Goal: Task Accomplishment & Management: Use online tool/utility

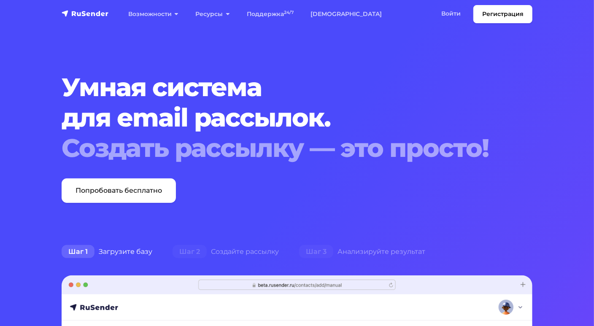
click at [428, 3] on nav "Регистрация Возможности Конструктор писем Формы подписки A/B–тестирование API и…" at bounding box center [297, 14] width 594 height 28
click at [437, 6] on link "Войти" at bounding box center [451, 13] width 36 height 17
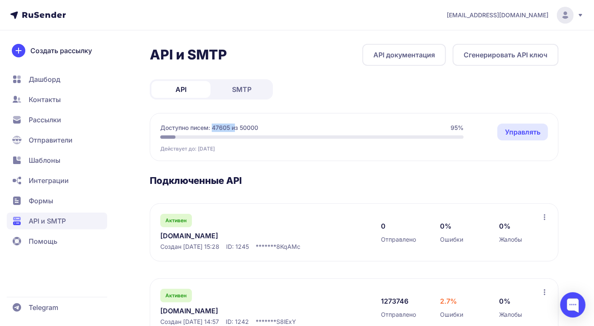
drag, startPoint x: 213, startPoint y: 127, endPoint x: 235, endPoint y: 139, distance: 25.3
click at [235, 126] on span "Доступно писем: 47605 из 50000" at bounding box center [209, 128] width 98 height 8
click at [275, 176] on h3 "Подключенные API" at bounding box center [354, 181] width 409 height 12
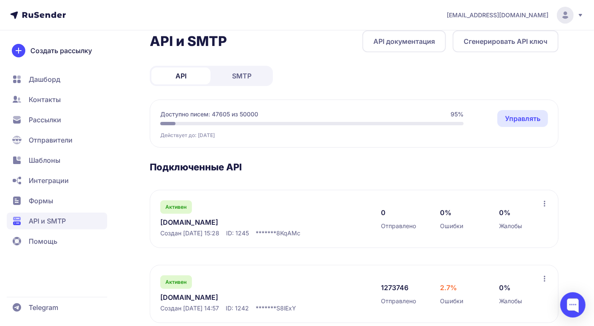
scroll to position [30, 0]
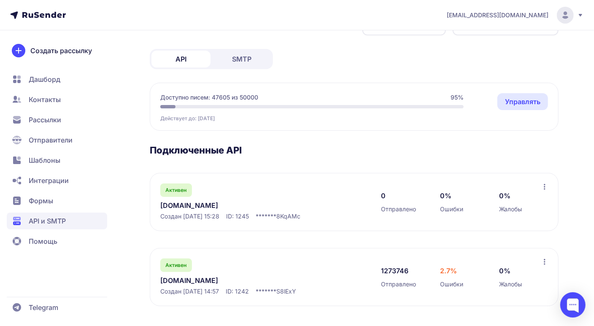
click at [199, 277] on link "[DOMAIN_NAME]" at bounding box center [246, 280] width 173 height 10
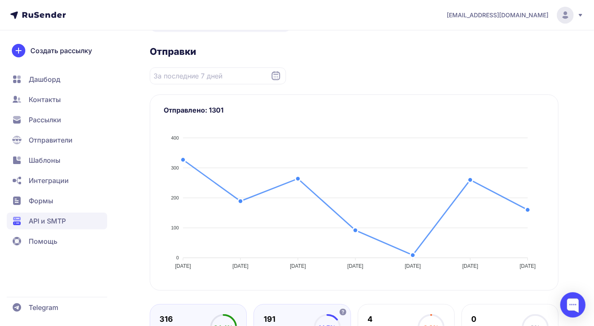
scroll to position [84, 0]
click at [278, 77] on icon at bounding box center [276, 76] width 10 height 10
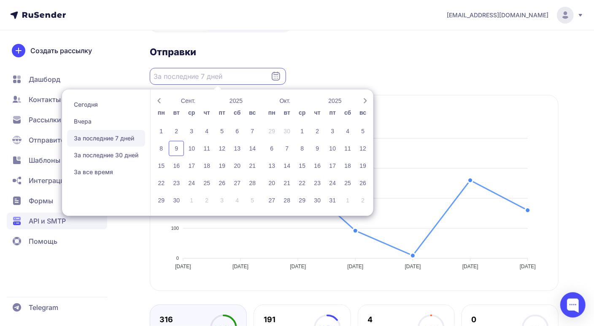
click at [278, 77] on icon at bounding box center [276, 76] width 10 height 10
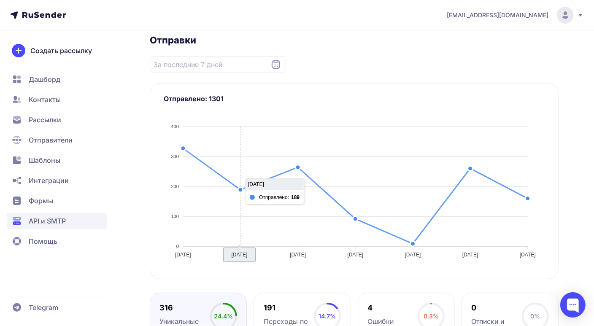
scroll to position [75, 0]
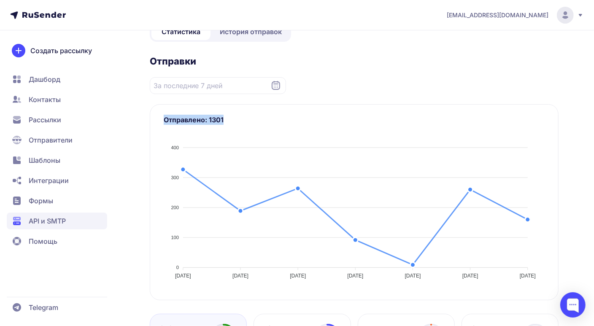
drag, startPoint x: 165, startPoint y: 118, endPoint x: 243, endPoint y: 117, distance: 78.4
click at [243, 117] on div "Отправлено: 1301 400 400 300 300 200 200 100 100 0 0 [DATE] [DATE] [DATE] [DATE…" at bounding box center [354, 202] width 409 height 196
click at [332, 122] on h3 "Отправлено: 1301" at bounding box center [354, 120] width 381 height 10
